Goal: Book appointment/travel/reservation

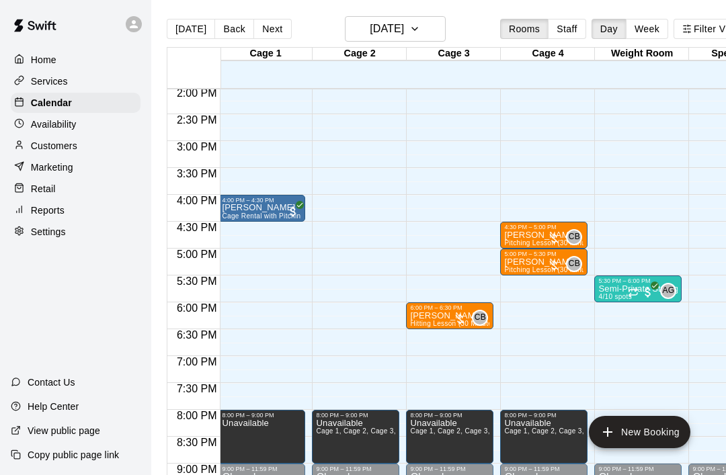
scroll to position [755, 3]
click at [275, 30] on button "Next" at bounding box center [272, 29] width 38 height 20
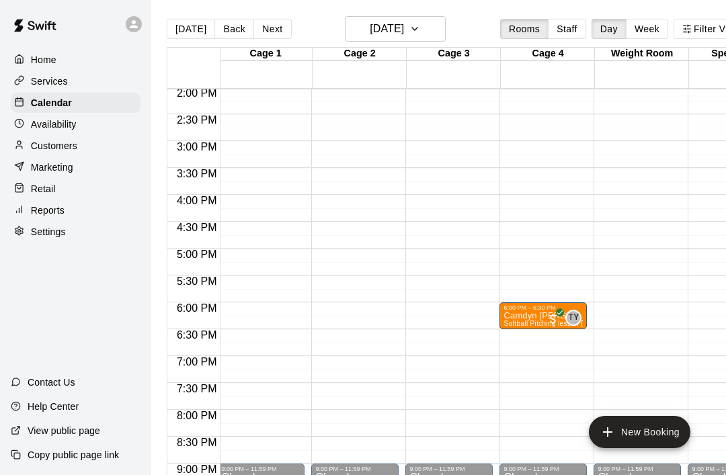
click at [653, 431] on button "New Booking" at bounding box center [639, 432] width 101 height 32
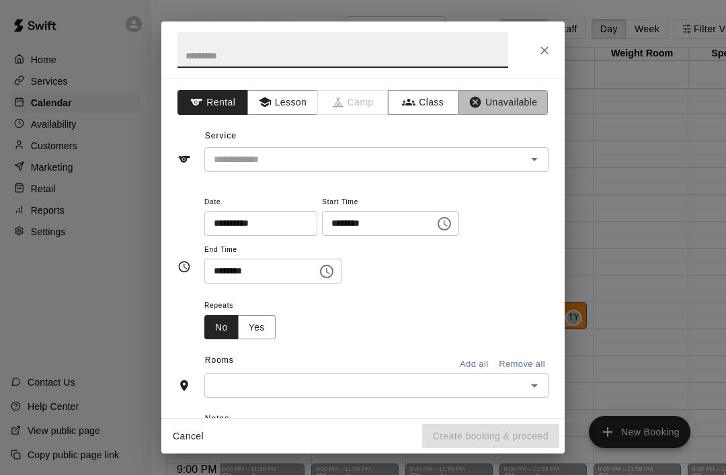
click at [522, 102] on button "Unavailable" at bounding box center [503, 102] width 90 height 25
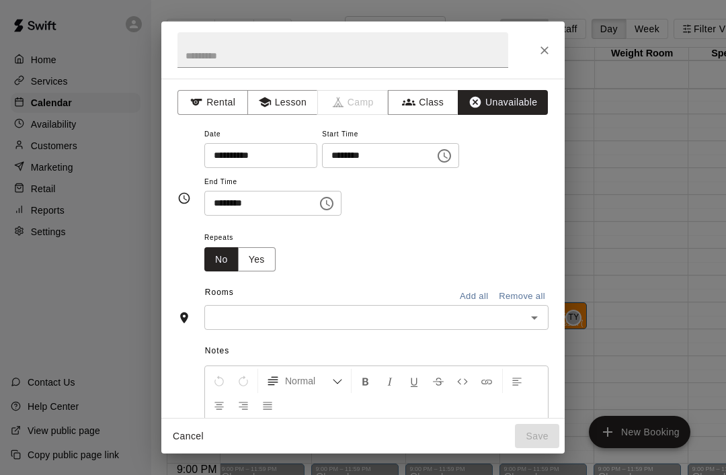
click at [436, 155] on icon "Choose time, selected time is 9:00 AM" at bounding box center [444, 156] width 16 height 16
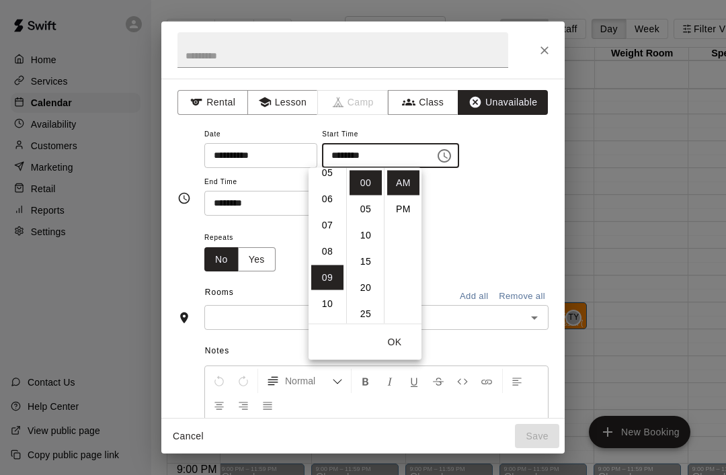
scroll to position [136, 0]
click at [326, 196] on li "06" at bounding box center [327, 204] width 32 height 25
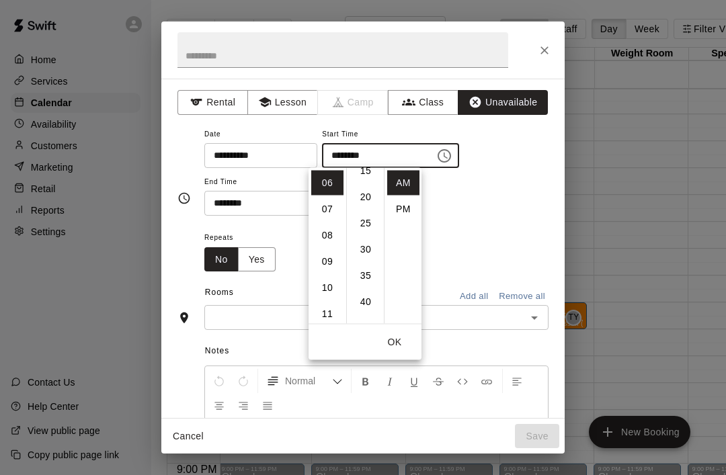
scroll to position [97, 0]
click at [370, 241] on li "30" at bounding box center [366, 243] width 32 height 25
click at [409, 205] on li "PM" at bounding box center [403, 209] width 32 height 25
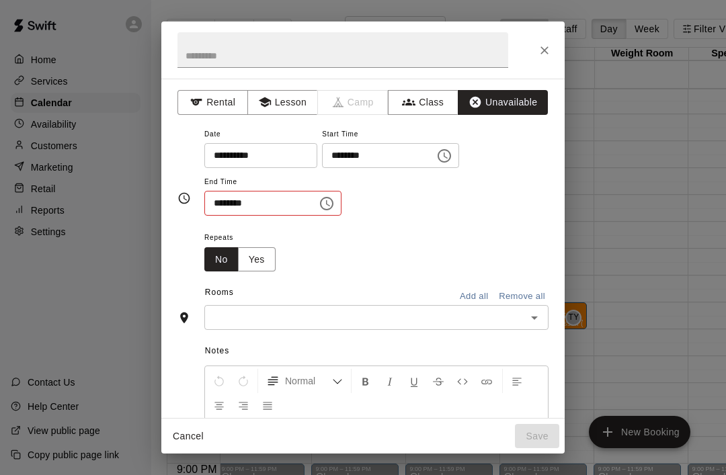
type input "********"
click at [319, 200] on icon "Choose time, selected time is 9:30 AM" at bounding box center [327, 204] width 16 height 16
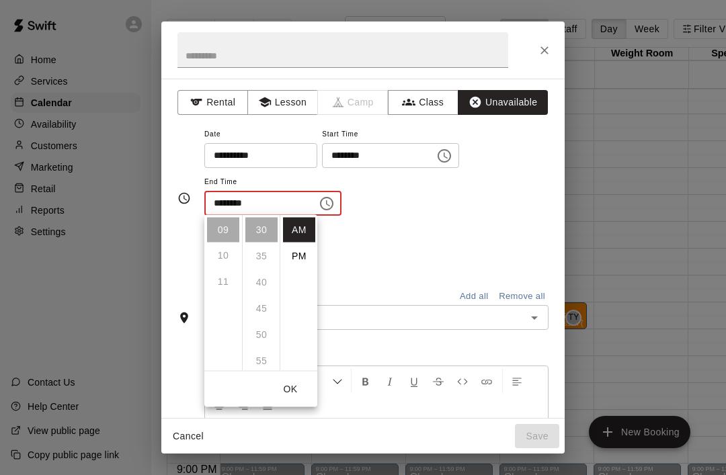
click at [303, 259] on li "PM" at bounding box center [299, 256] width 32 height 25
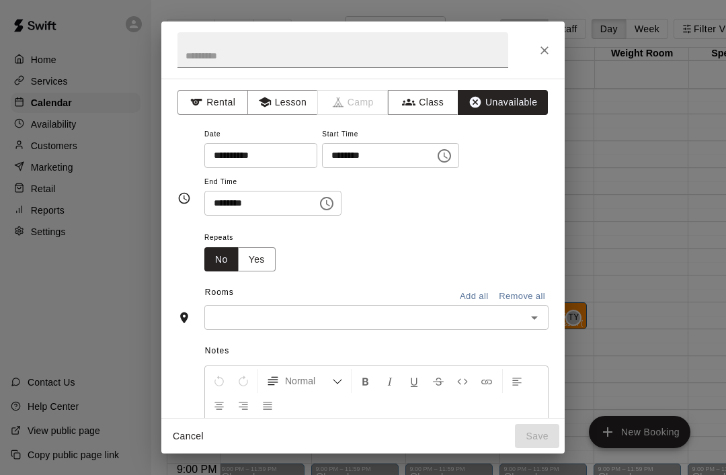
scroll to position [0, 0]
click at [319, 199] on icon "Choose time, selected time is 9:30 PM" at bounding box center [327, 204] width 16 height 16
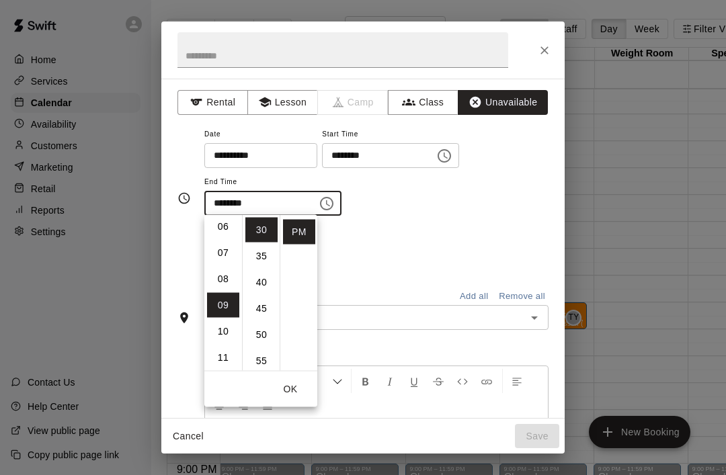
scroll to position [155, 0]
click at [222, 286] on li "08" at bounding box center [223, 285] width 32 height 25
click at [259, 222] on li "00" at bounding box center [261, 230] width 32 height 25
type input "********"
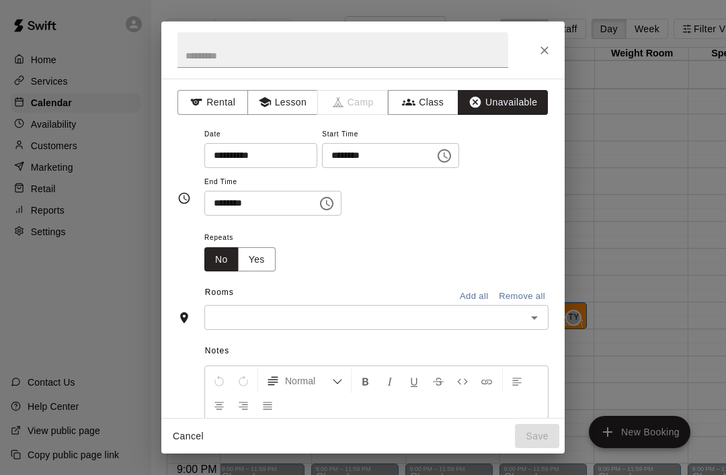
click at [383, 222] on div "**********" at bounding box center [376, 178] width 344 height 104
click at [538, 312] on icon "Open" at bounding box center [534, 318] width 16 height 16
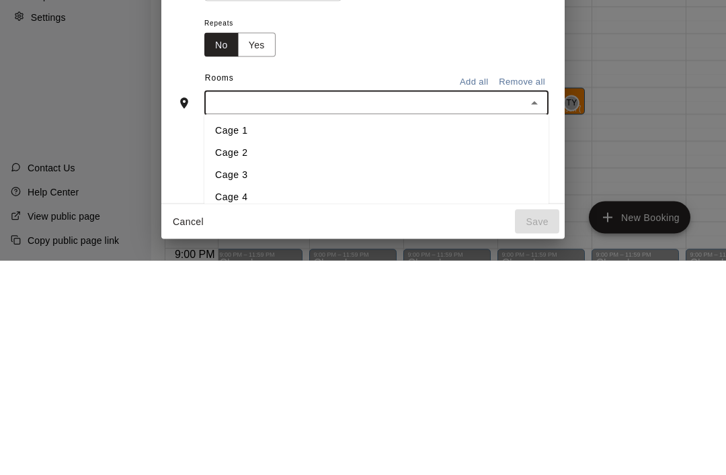
click at [266, 335] on li "Cage 1" at bounding box center [376, 346] width 344 height 22
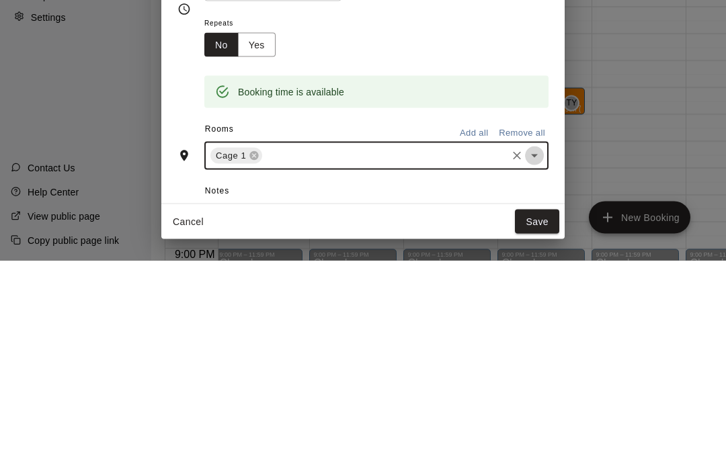
click at [538, 362] on icon "Open" at bounding box center [534, 370] width 16 height 16
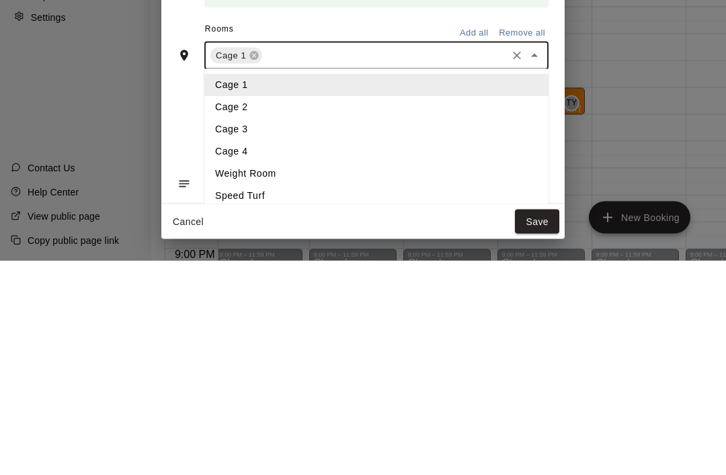
click at [249, 311] on li "Cage 2" at bounding box center [376, 322] width 344 height 22
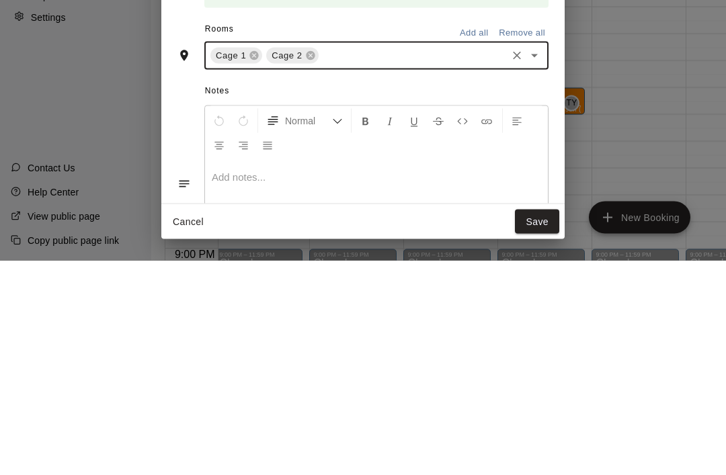
click at [536, 262] on icon "Open" at bounding box center [534, 270] width 16 height 16
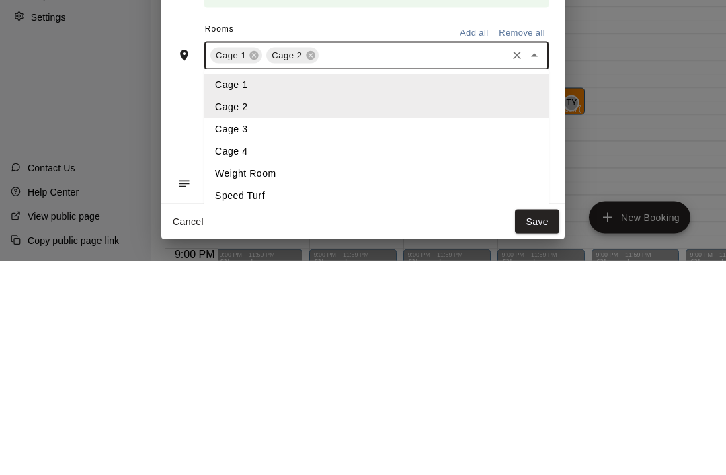
click at [243, 333] on li "Cage 3" at bounding box center [376, 344] width 344 height 22
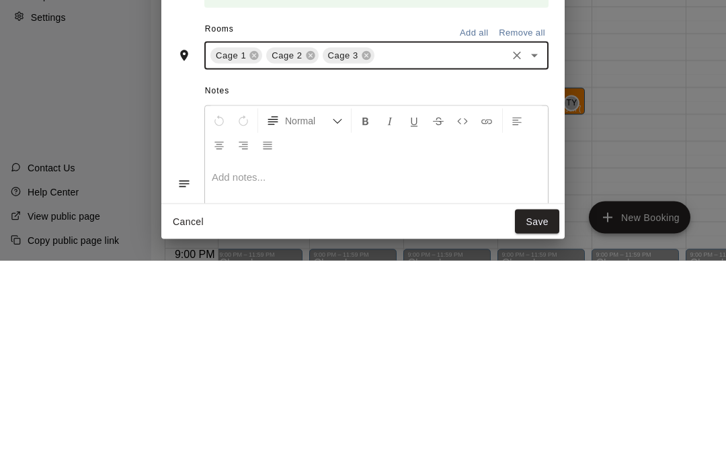
click at [540, 262] on icon "Open" at bounding box center [534, 270] width 16 height 16
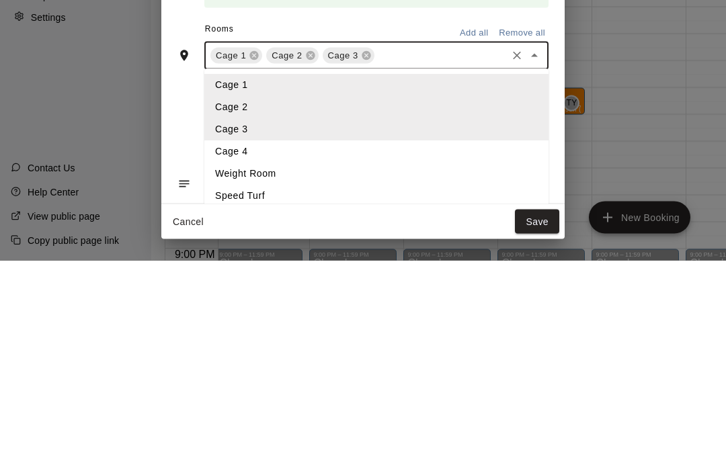
click at [255, 356] on li "Cage 4" at bounding box center [376, 367] width 344 height 22
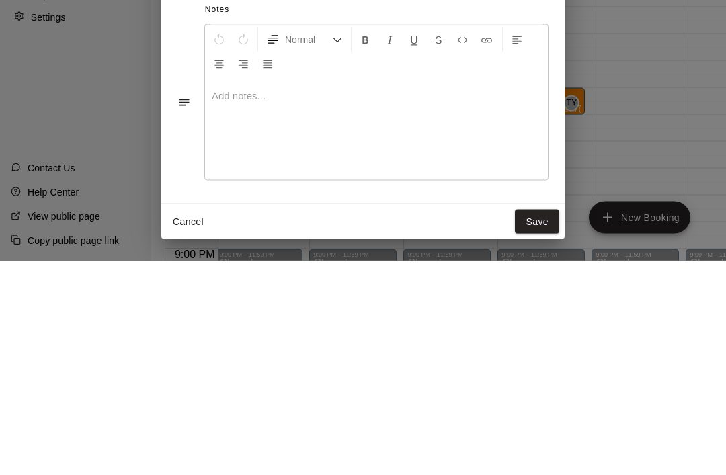
scroll to position [180, 0]
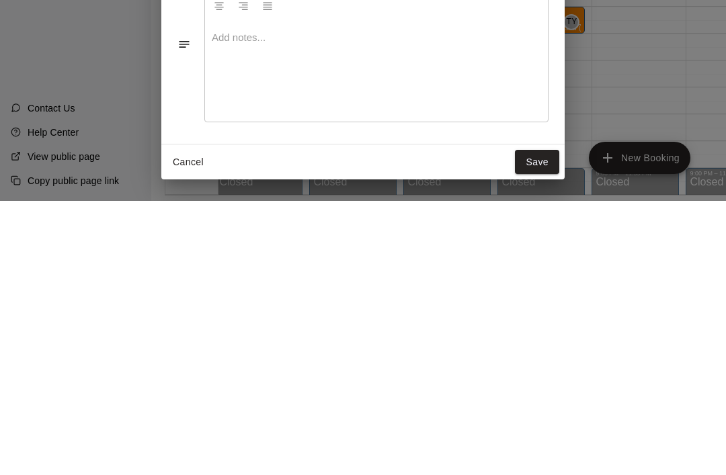
click at [539, 424] on button "Save" at bounding box center [537, 436] width 44 height 25
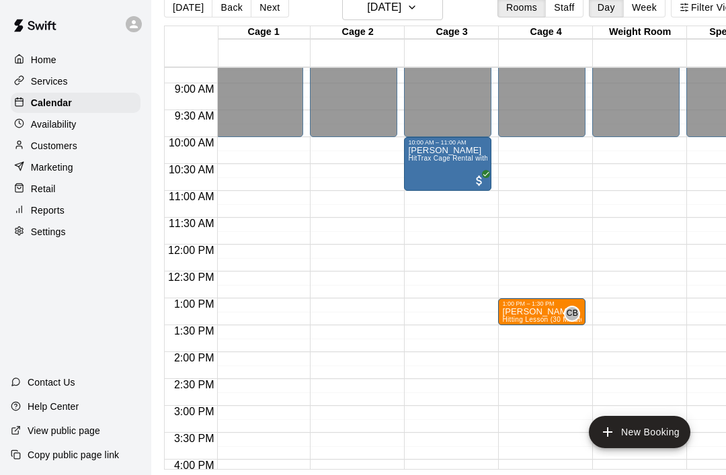
scroll to position [465, 1]
